Goal: Information Seeking & Learning: Learn about a topic

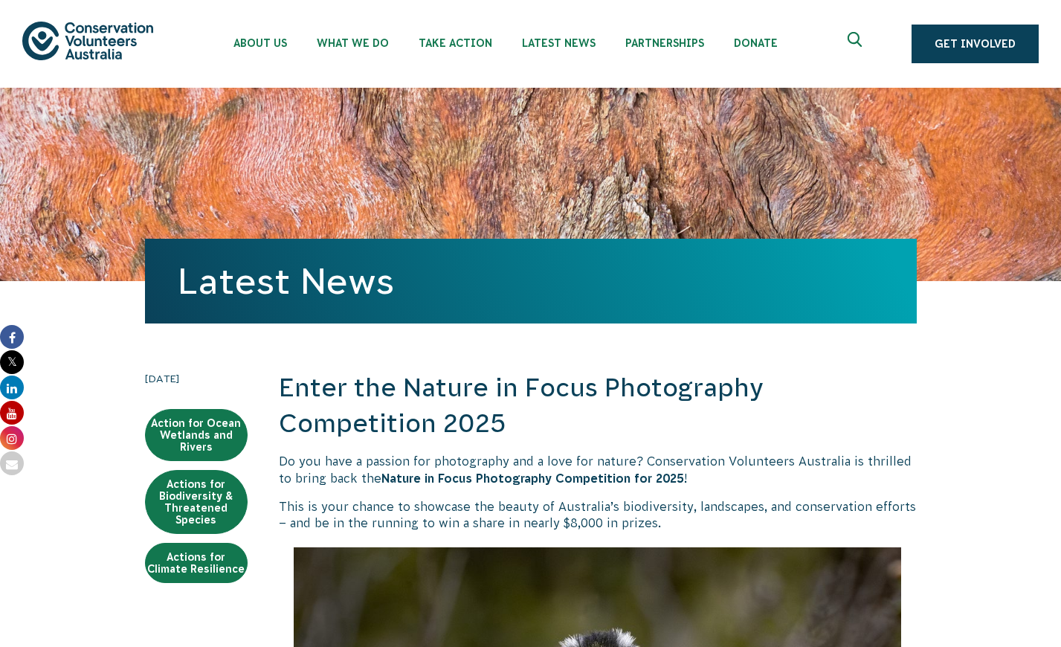
click at [103, 59] on img at bounding box center [87, 41] width 131 height 38
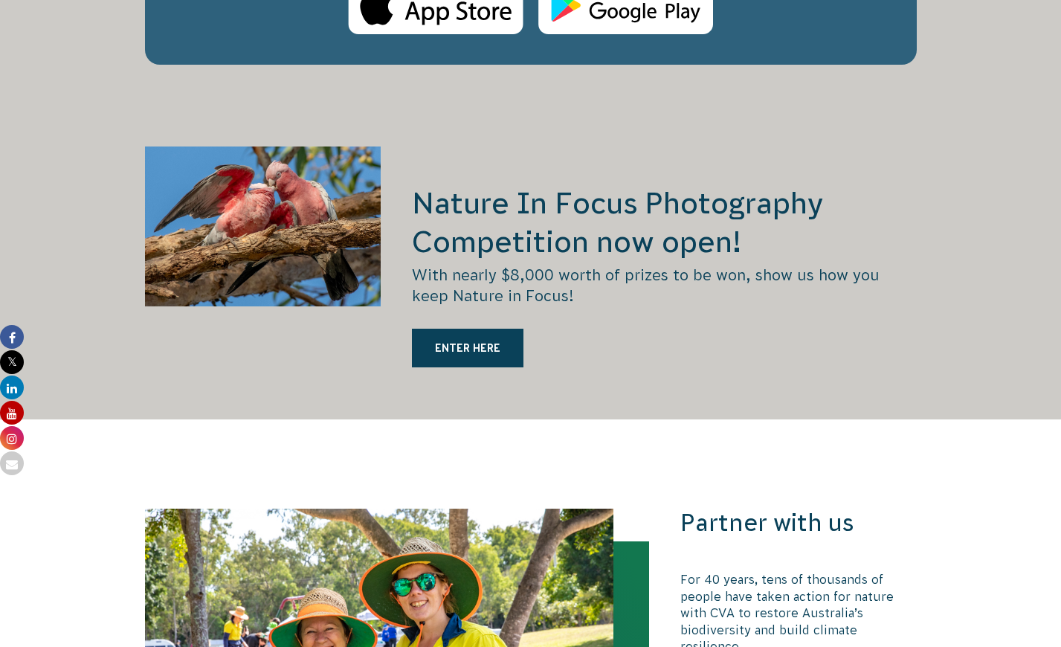
scroll to position [2901, 0]
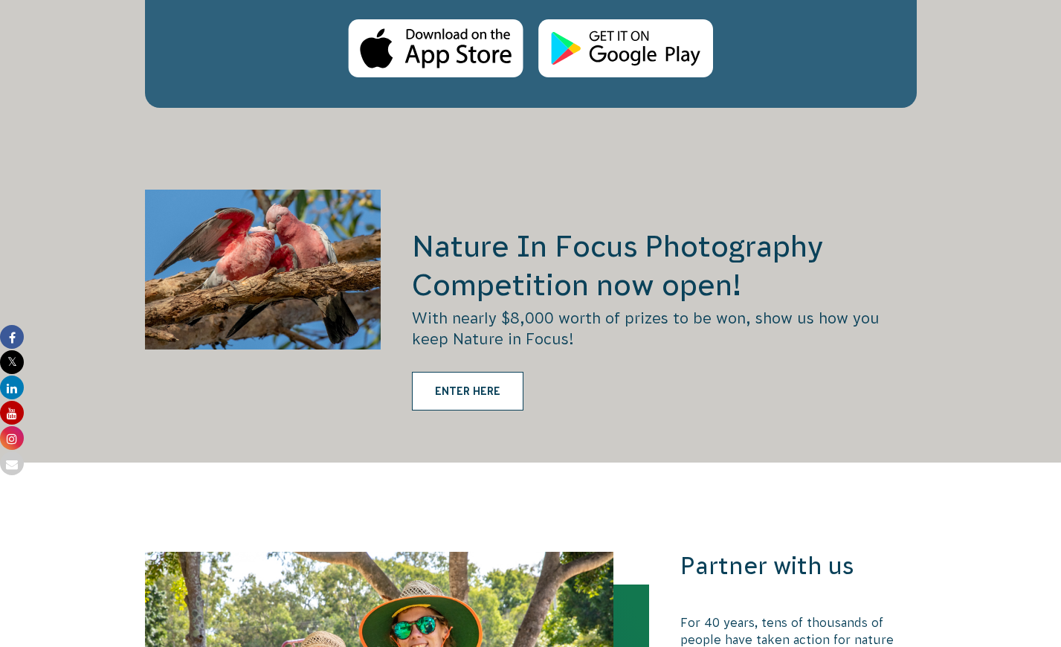
click at [441, 411] on link "ENTER HERE" at bounding box center [468, 391] width 112 height 39
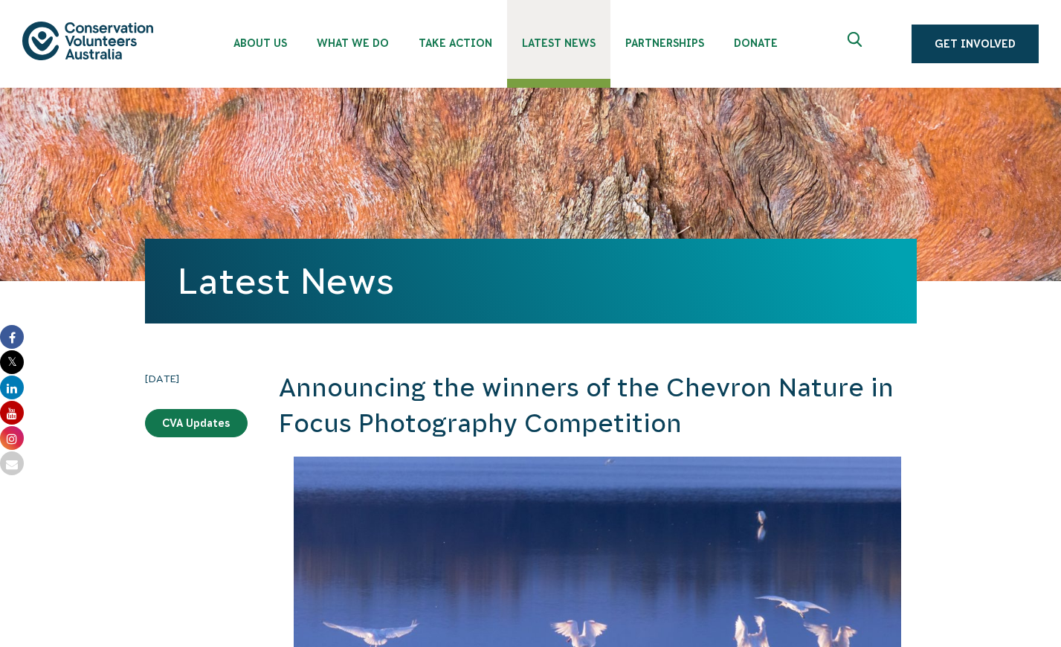
click at [611, 36] on link "Latest News" at bounding box center [558, 39] width 103 height 79
